Goal: Information Seeking & Learning: Learn about a topic

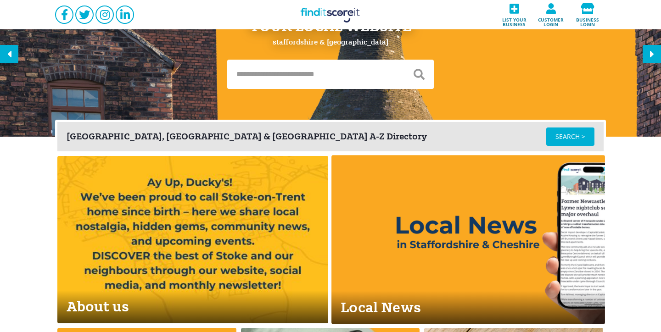
scroll to position [71, 0]
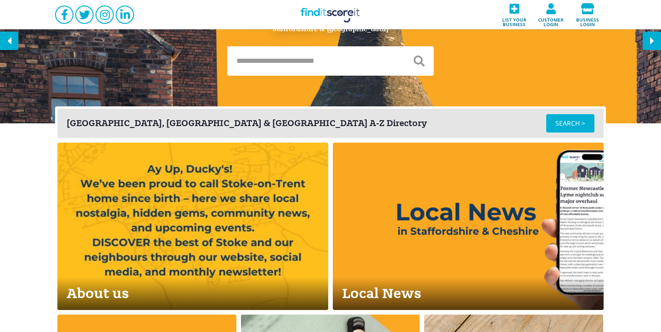
click at [302, 60] on input "text" at bounding box center [315, 60] width 177 height 29
type input "**********"
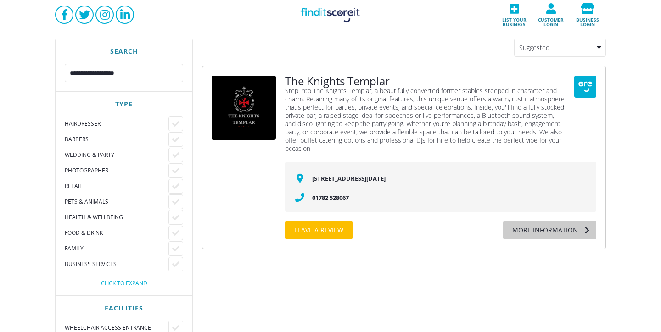
click at [533, 232] on div "More information" at bounding box center [540, 230] width 75 height 18
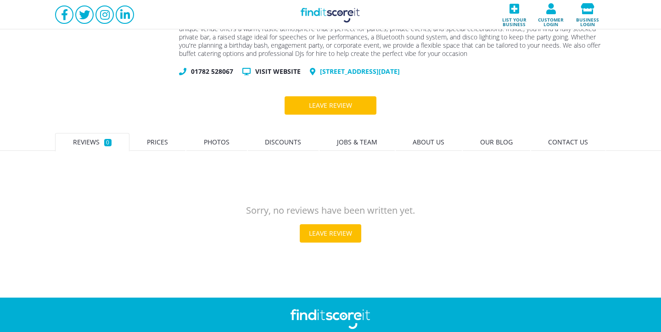
scroll to position [167, 0]
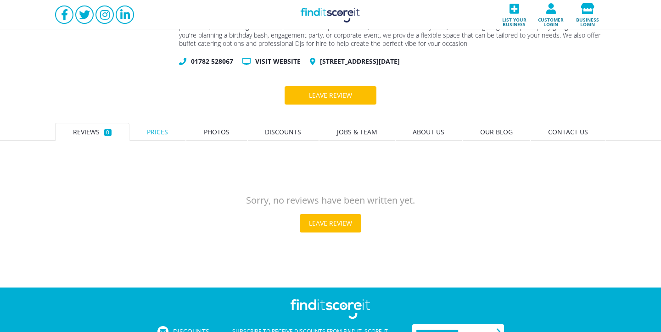
click at [150, 123] on link "Prices" at bounding box center [157, 132] width 57 height 18
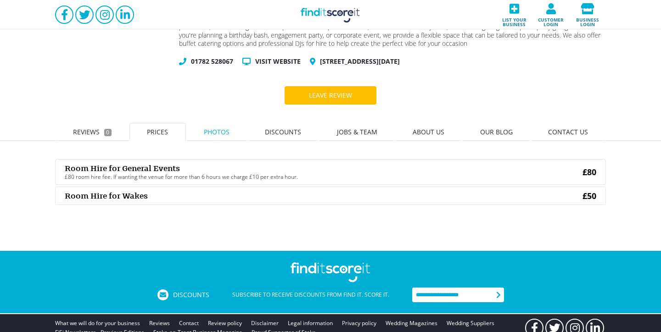
click at [230, 133] on link "Photos" at bounding box center [216, 132] width 61 height 18
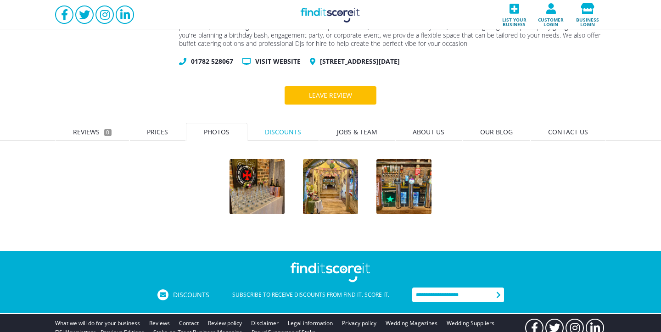
click at [287, 130] on span "Discounts" at bounding box center [283, 132] width 36 height 9
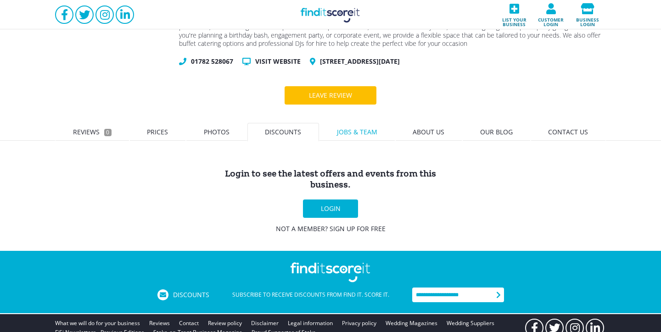
click at [360, 134] on span "Jobs & Team" at bounding box center [357, 132] width 40 height 9
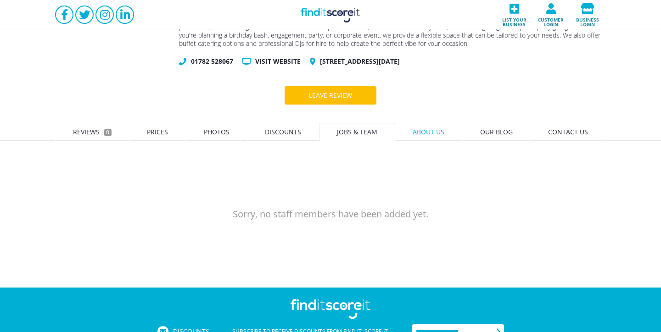
click at [439, 133] on span "About us" at bounding box center [428, 132] width 32 height 9
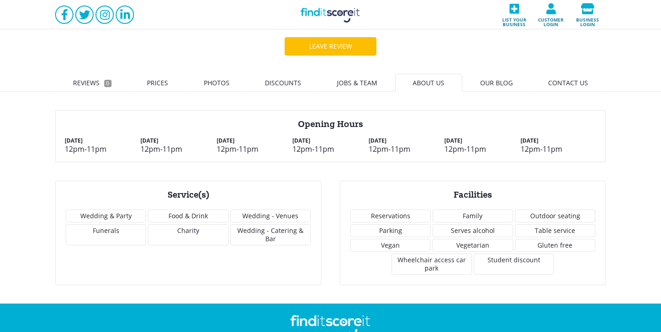
scroll to position [231, 0]
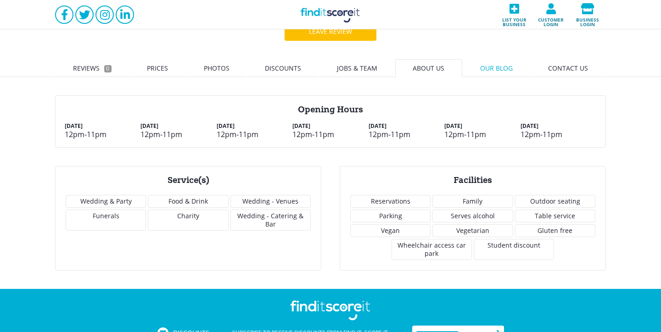
click at [512, 70] on span "Our blog" at bounding box center [496, 68] width 33 height 9
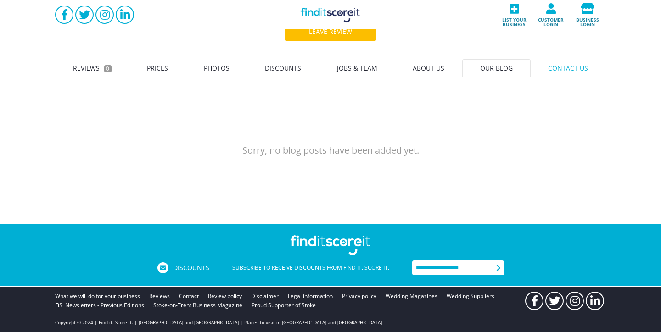
click at [561, 72] on span "Contact us" at bounding box center [568, 68] width 40 height 9
